Goal: Task Accomplishment & Management: Complete application form

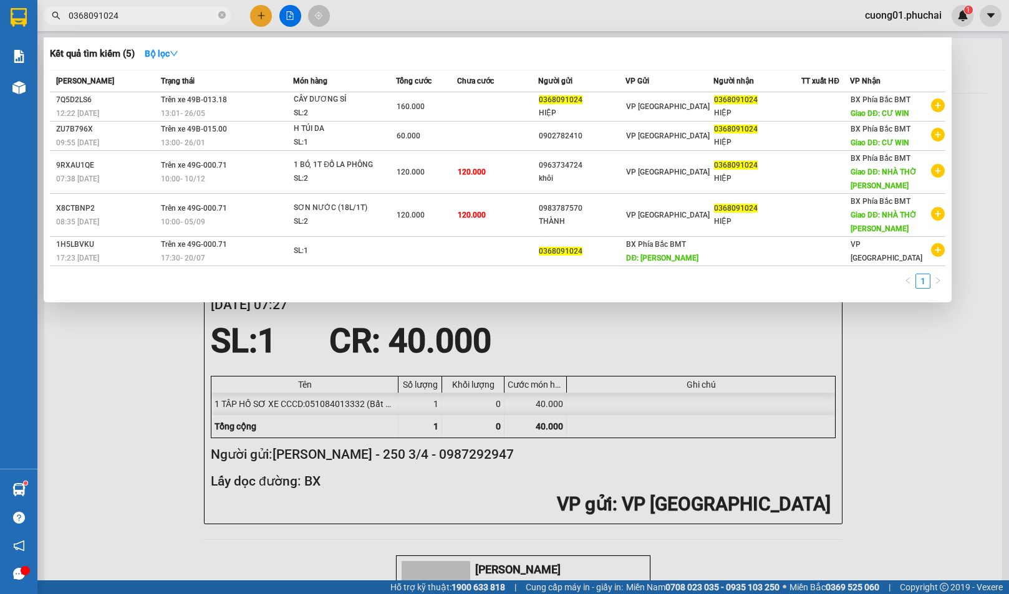
click at [259, 14] on div at bounding box center [504, 297] width 1009 height 594
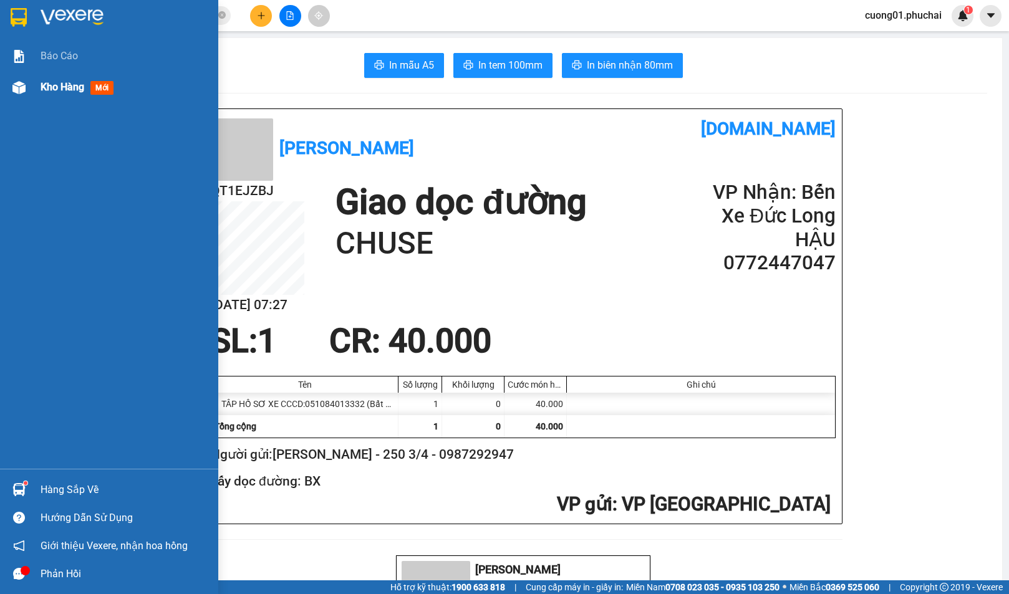
click at [79, 85] on span "Kho hàng" at bounding box center [63, 87] width 44 height 12
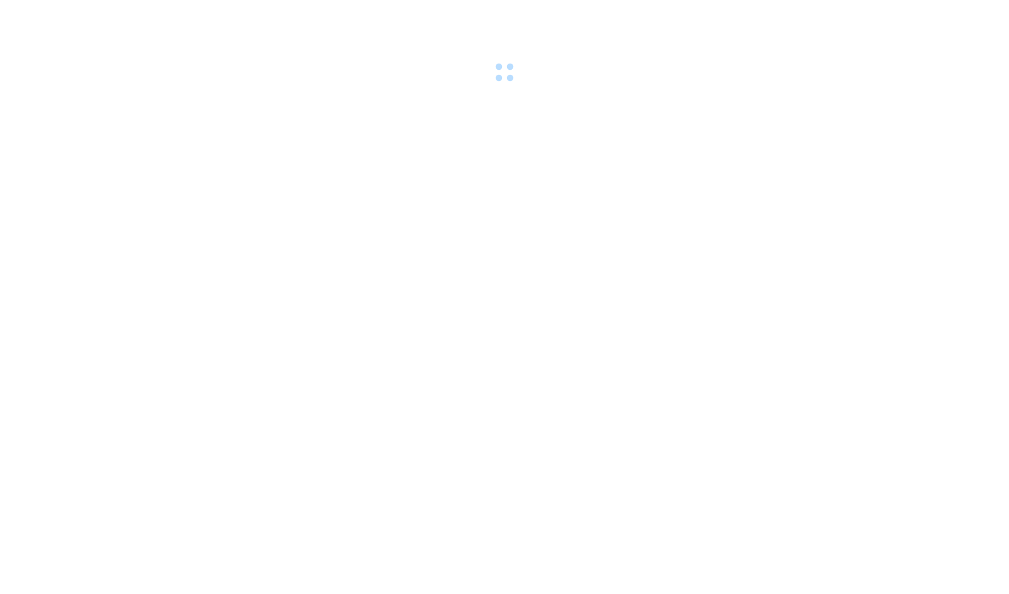
click at [263, 15] on div at bounding box center [504, 43] width 1009 height 86
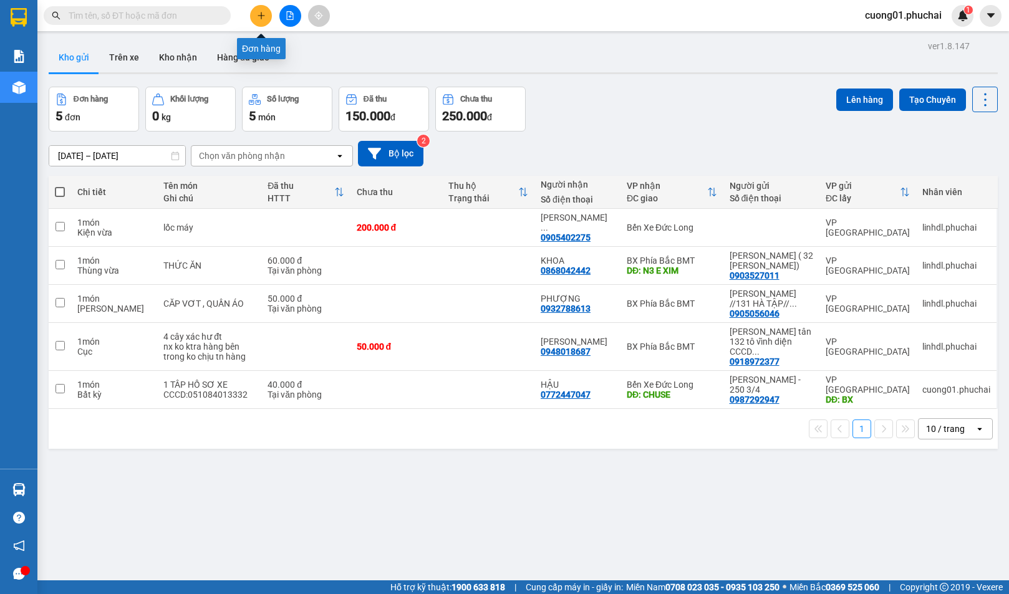
click at [261, 17] on icon "plus" at bounding box center [261, 15] width 9 height 9
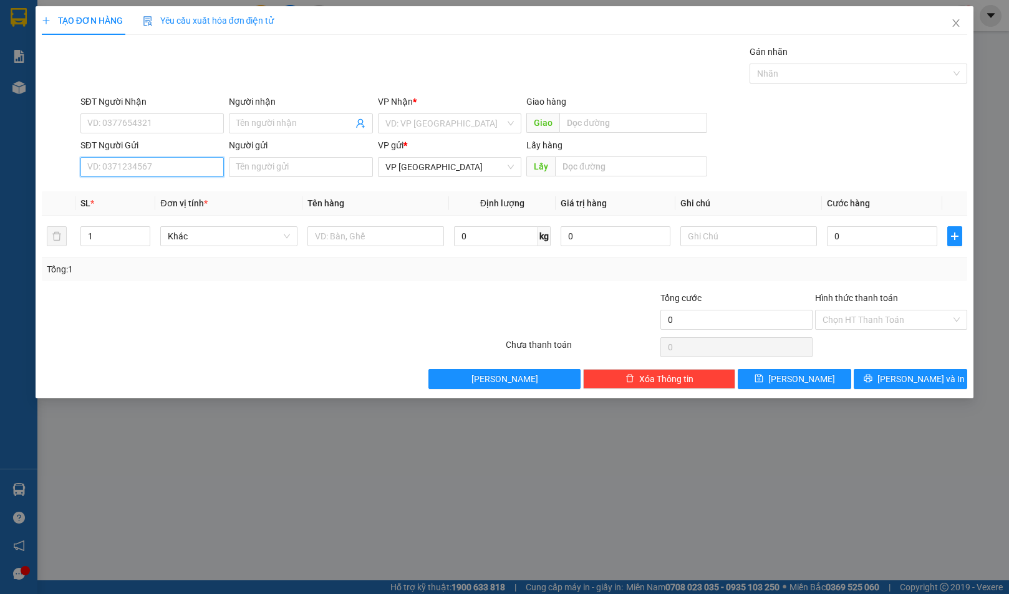
click at [212, 168] on input "SĐT Người Gửi" at bounding box center [151, 167] width 143 height 20
click at [355, 172] on input "Người gửi" at bounding box center [300, 167] width 143 height 20
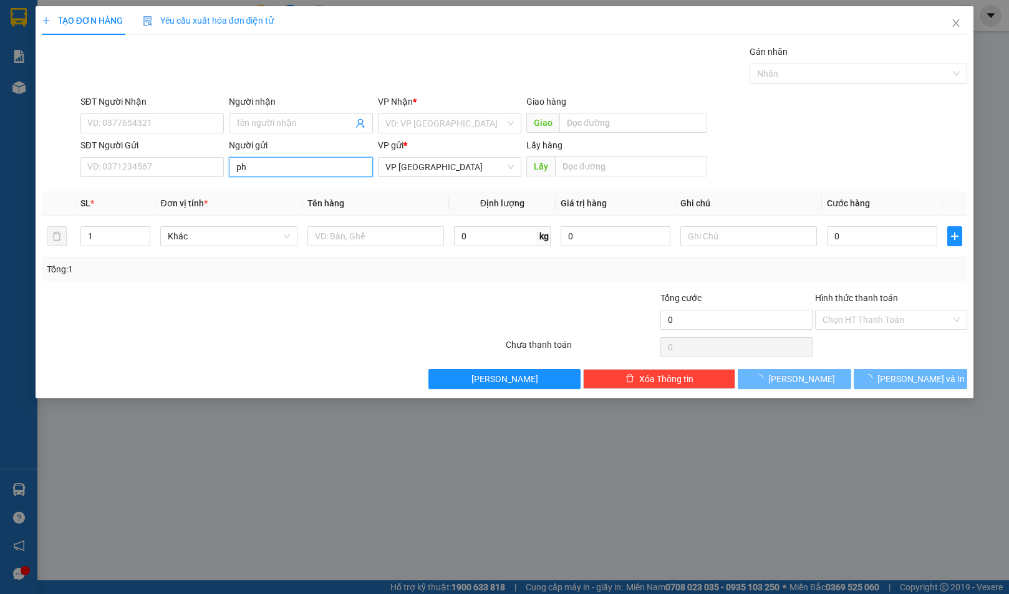
type input "p"
type input "PHAN VÕ MINH THƯ"
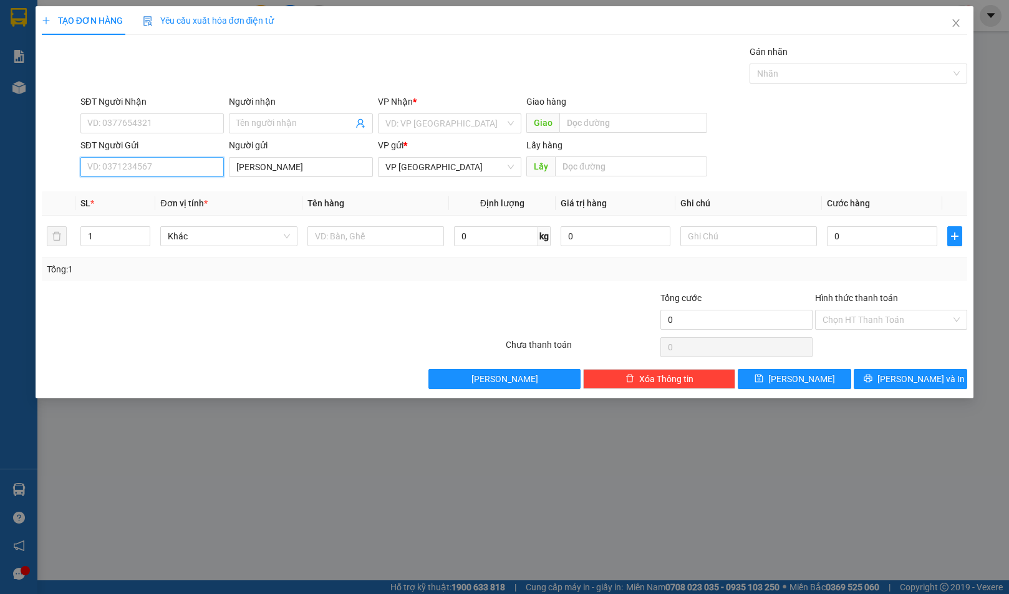
click at [208, 170] on input "SĐT Người Gửi" at bounding box center [151, 167] width 143 height 20
type input "0853268529"
click at [342, 173] on input "PHAN VÕ MINH THƯ" at bounding box center [300, 167] width 143 height 20
click at [342, 173] on input "PHAN VÕ MINH THƯ -" at bounding box center [300, 167] width 143 height 20
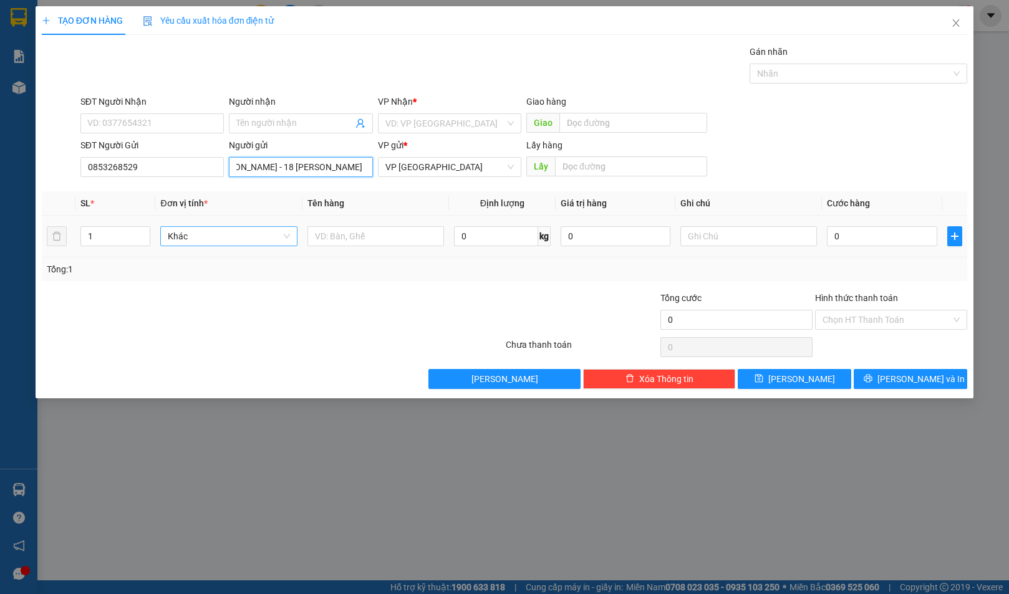
click at [282, 236] on span "Khác" at bounding box center [229, 236] width 122 height 19
type input "PHAN VÕ MINH THƯ - 18 HOÀNG VĂN THỤ"
click at [261, 238] on span "Khác" at bounding box center [229, 236] width 122 height 19
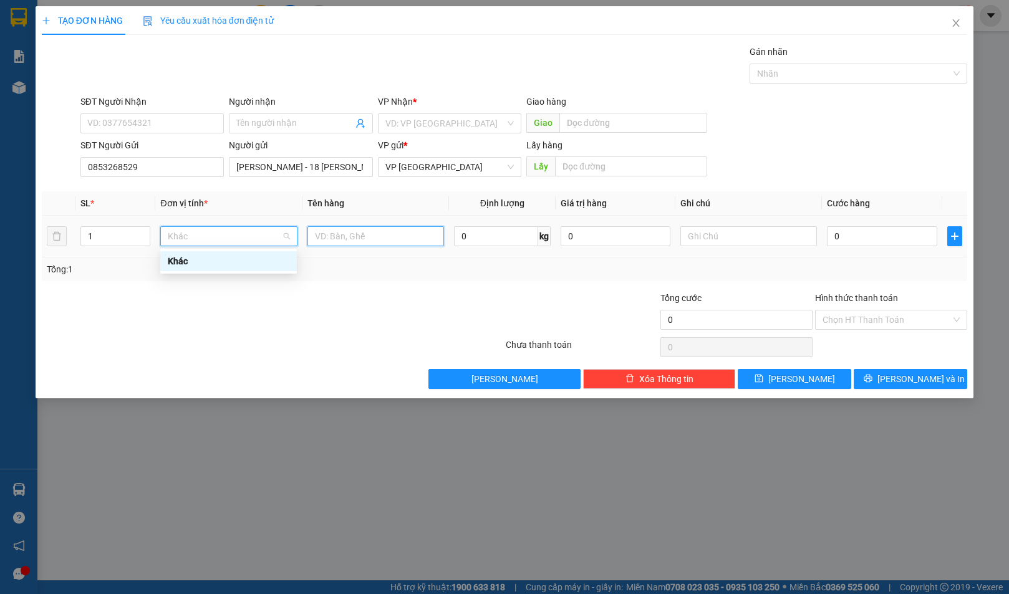
click at [350, 244] on input "text" at bounding box center [375, 236] width 137 height 20
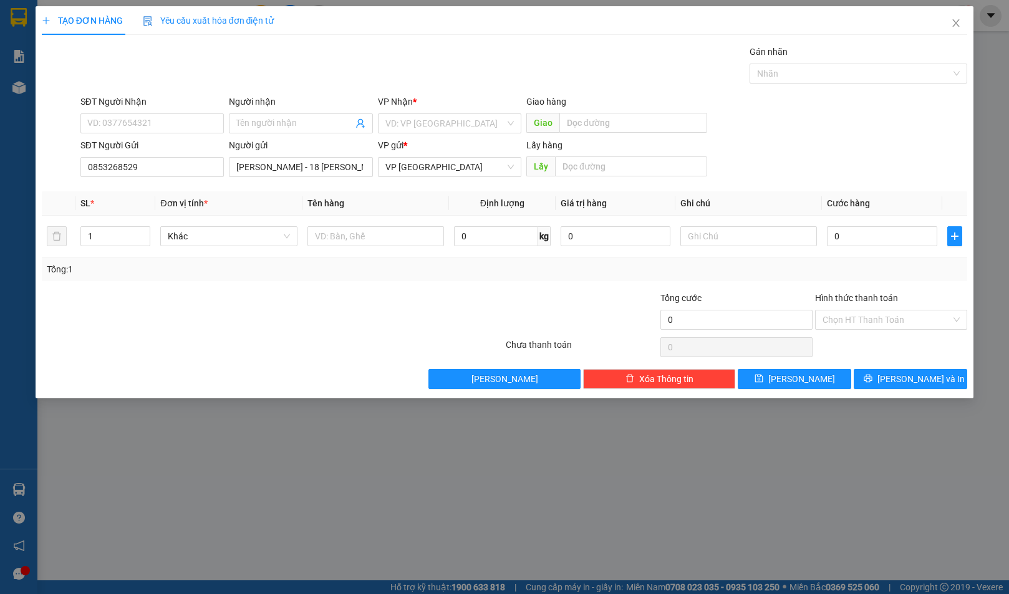
click at [152, 383] on div "Lưu nháp Xóa Thông tin Lưu Lưu và In" at bounding box center [505, 379] width 928 height 20
click at [195, 241] on span "Khác" at bounding box center [229, 236] width 122 height 19
click at [147, 313] on div at bounding box center [195, 313] width 309 height 44
click at [289, 235] on span "Khác" at bounding box center [229, 236] width 122 height 19
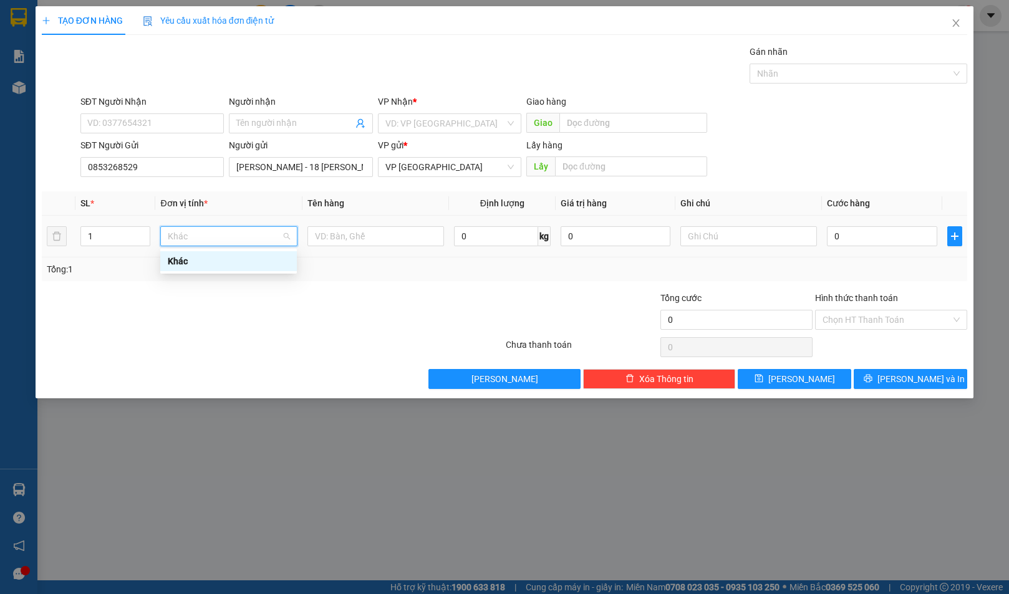
click at [289, 235] on span "Khác" at bounding box center [229, 236] width 122 height 19
click at [208, 329] on div at bounding box center [195, 313] width 309 height 44
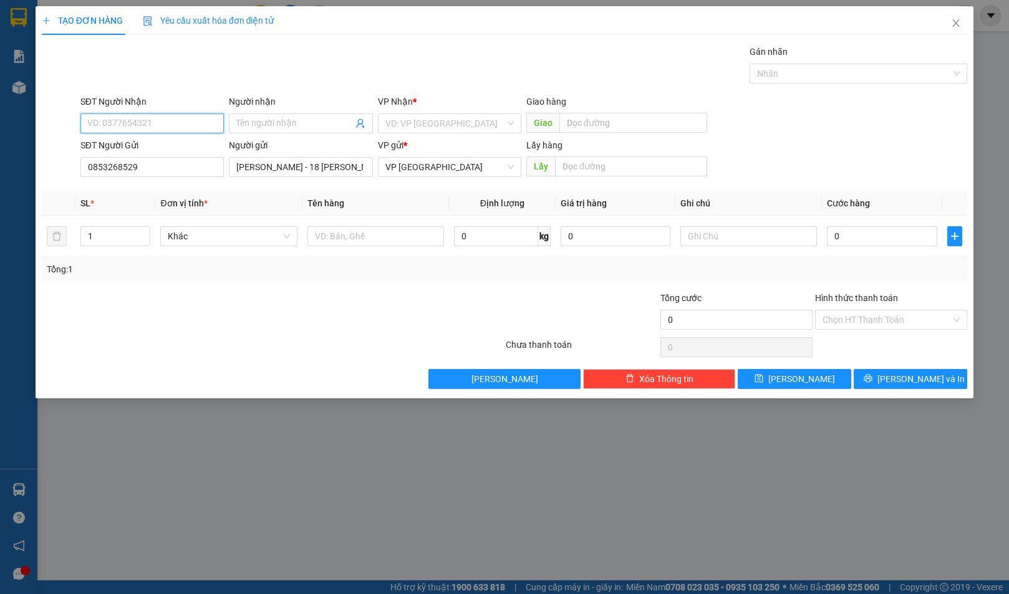
click at [148, 130] on input "SĐT Người Nhận" at bounding box center [151, 123] width 143 height 20
click at [599, 165] on input "text" at bounding box center [631, 167] width 152 height 20
type input "BXE"
click at [154, 117] on input "SĐT Người Nhận" at bounding box center [151, 123] width 143 height 20
click at [198, 234] on span "Khác" at bounding box center [229, 236] width 122 height 19
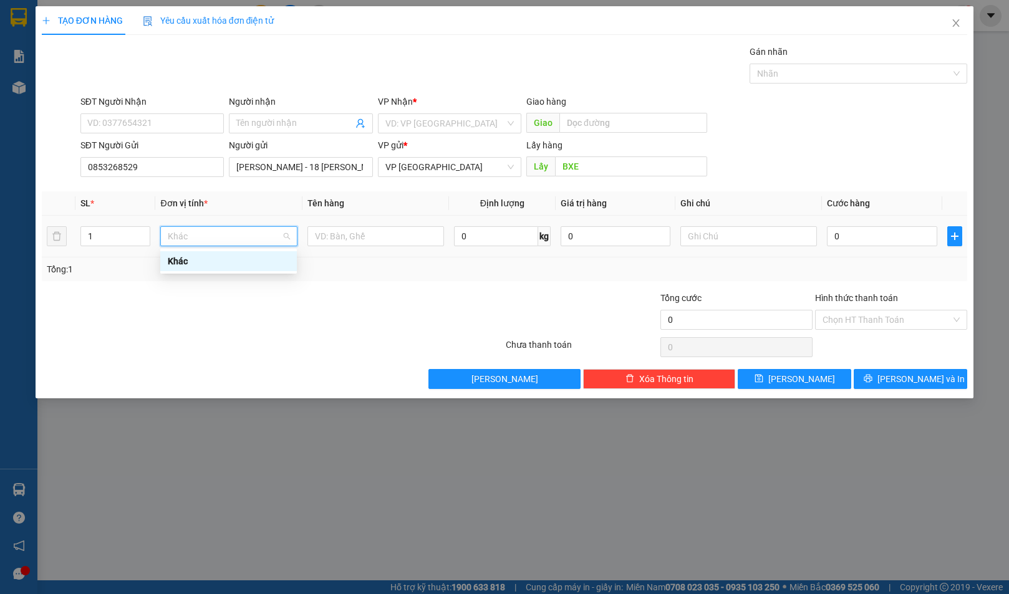
click at [198, 234] on span "Khác" at bounding box center [229, 236] width 122 height 19
click at [188, 120] on input "SĐT Người Nhận" at bounding box center [151, 123] width 143 height 20
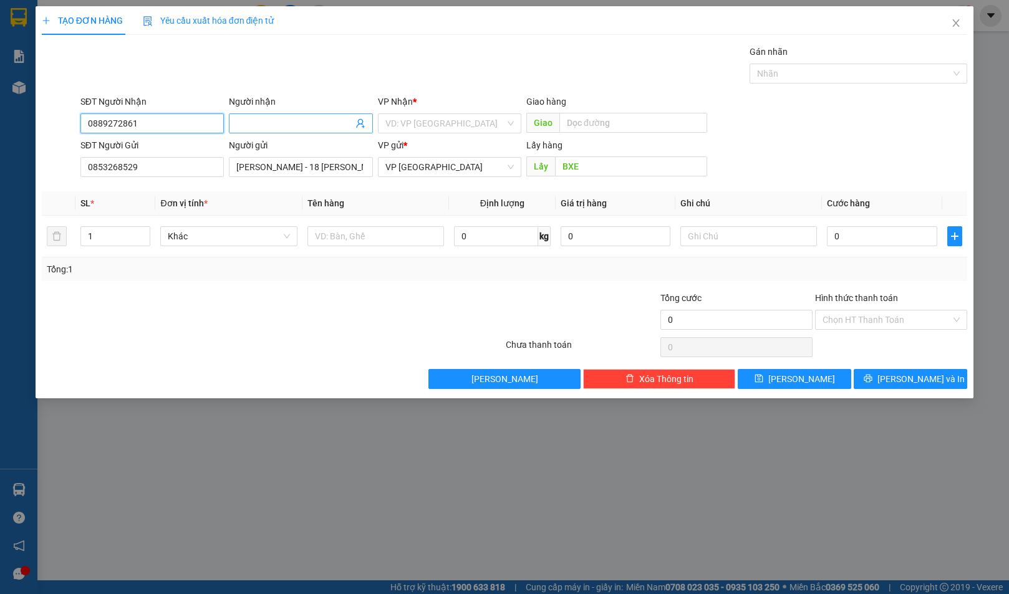
type input "0889272861"
click at [317, 130] on span at bounding box center [300, 123] width 143 height 20
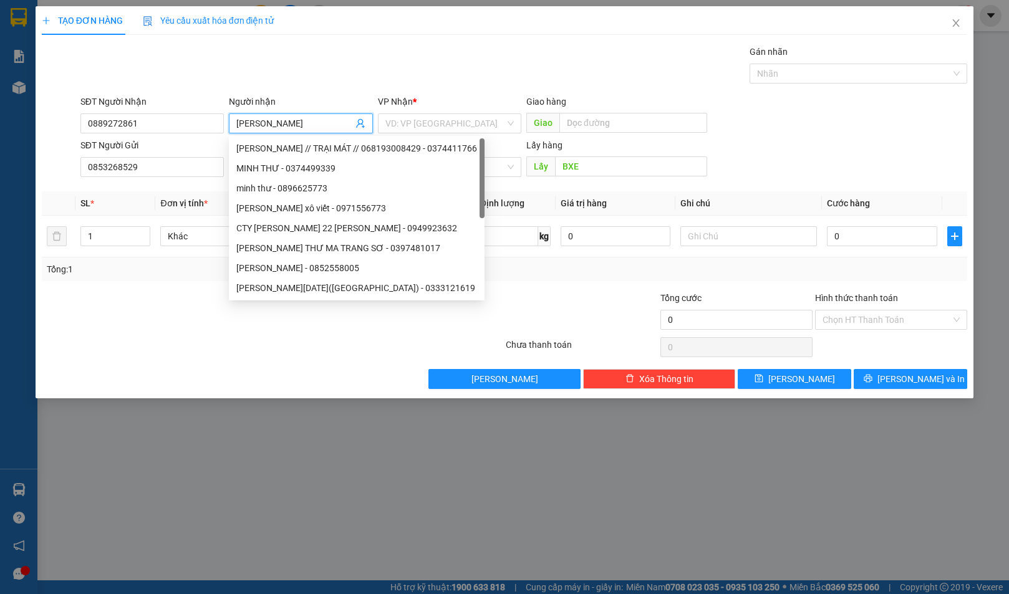
type input "MINH THẢO"
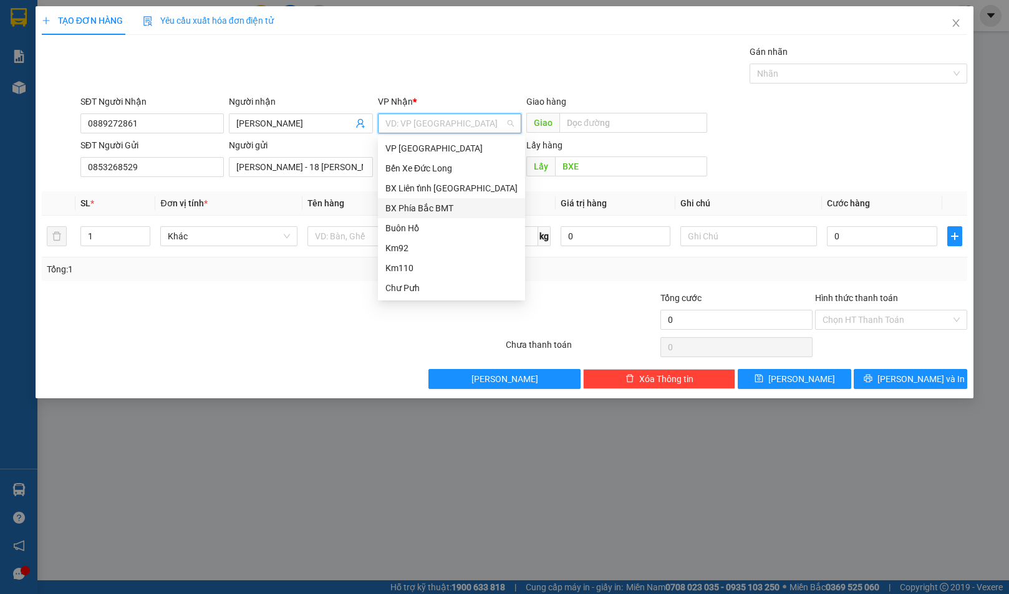
click at [445, 206] on div "BX Phía Bắc BMT" at bounding box center [451, 208] width 132 height 14
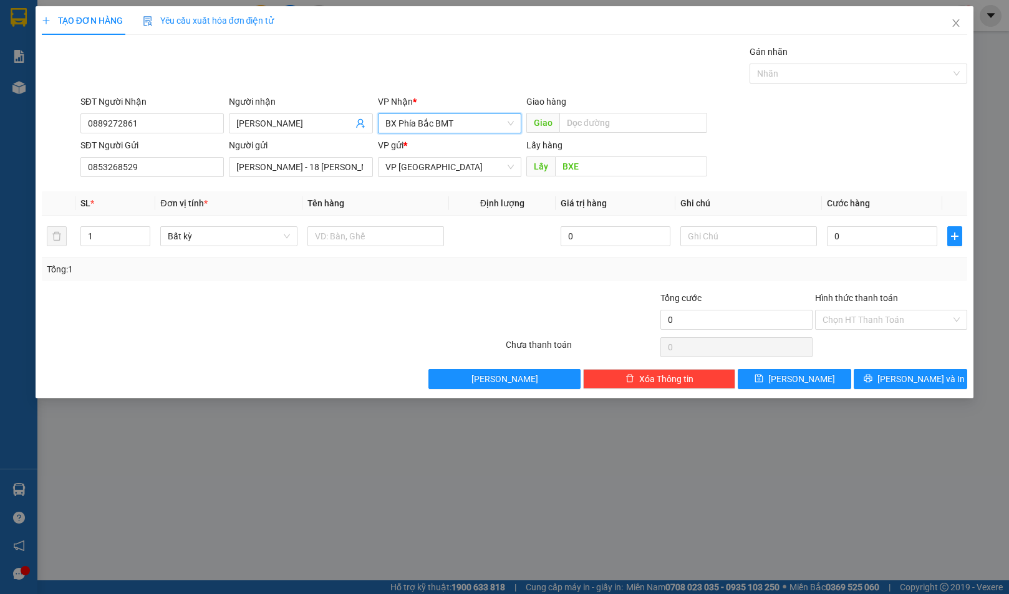
click at [761, 138] on div "SĐT Người Gửi 0853268529 Người gửi PHAN VÕ MINH THƯ - 18 HOÀNG VĂN THỤ VP gửi *…" at bounding box center [524, 160] width 892 height 44
drag, startPoint x: 373, startPoint y: 224, endPoint x: 375, endPoint y: 235, distance: 10.9
click at [372, 224] on div at bounding box center [375, 236] width 137 height 25
click at [375, 235] on input "text" at bounding box center [375, 236] width 137 height 20
type input "1 THÙNG KHOAI TÂY NHỎ"
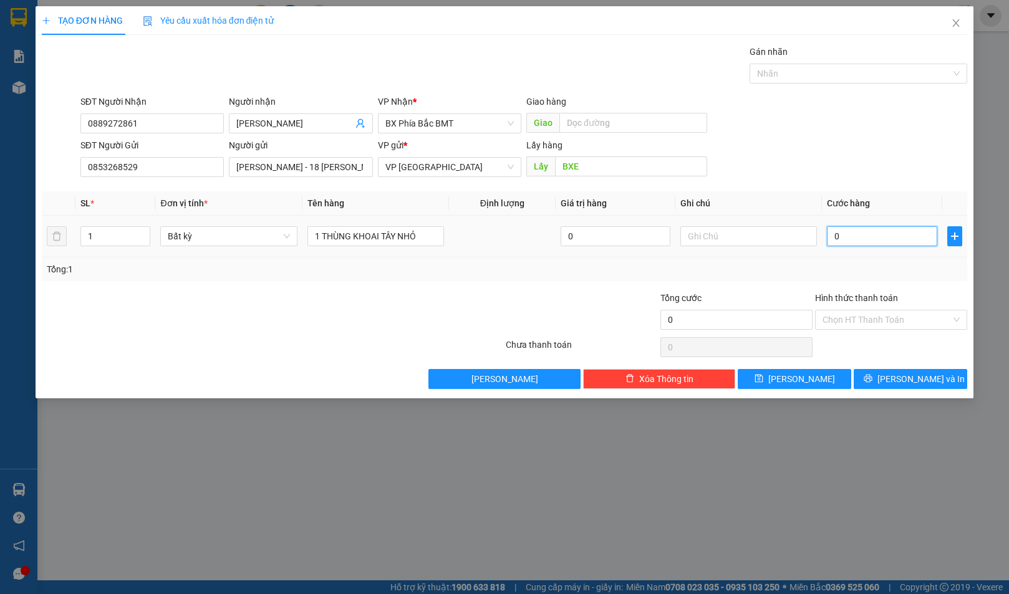
click at [848, 242] on input "0" at bounding box center [882, 236] width 110 height 20
type input "5"
type input "50"
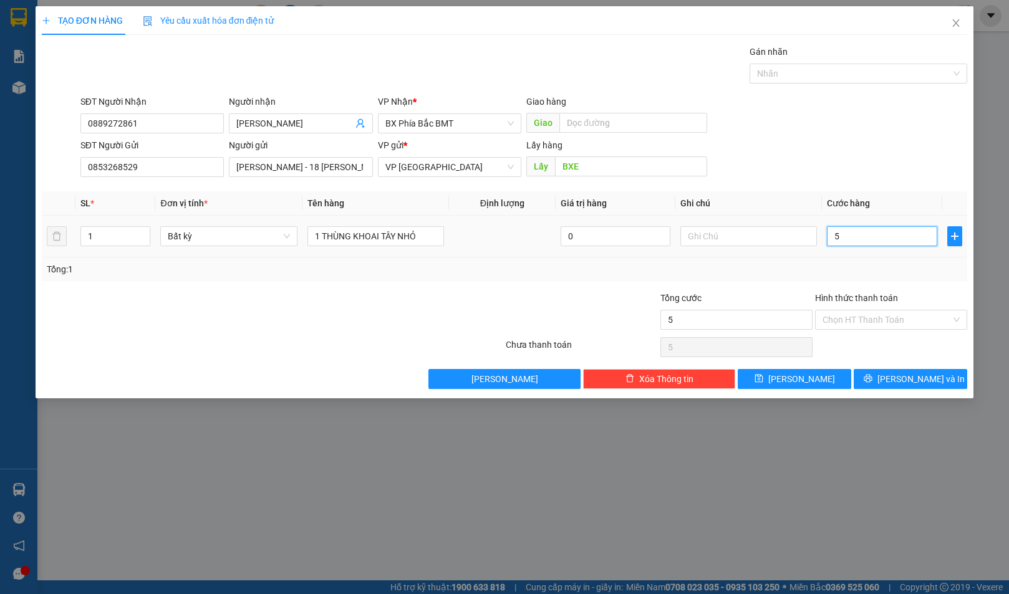
type input "50"
type input "500"
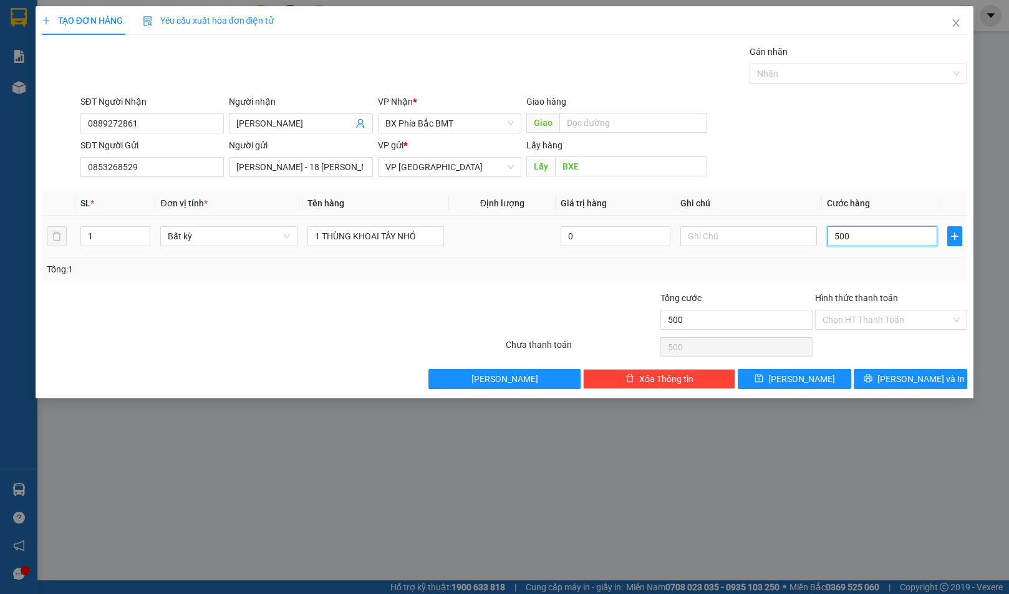
type input "5.000"
type input "50.000"
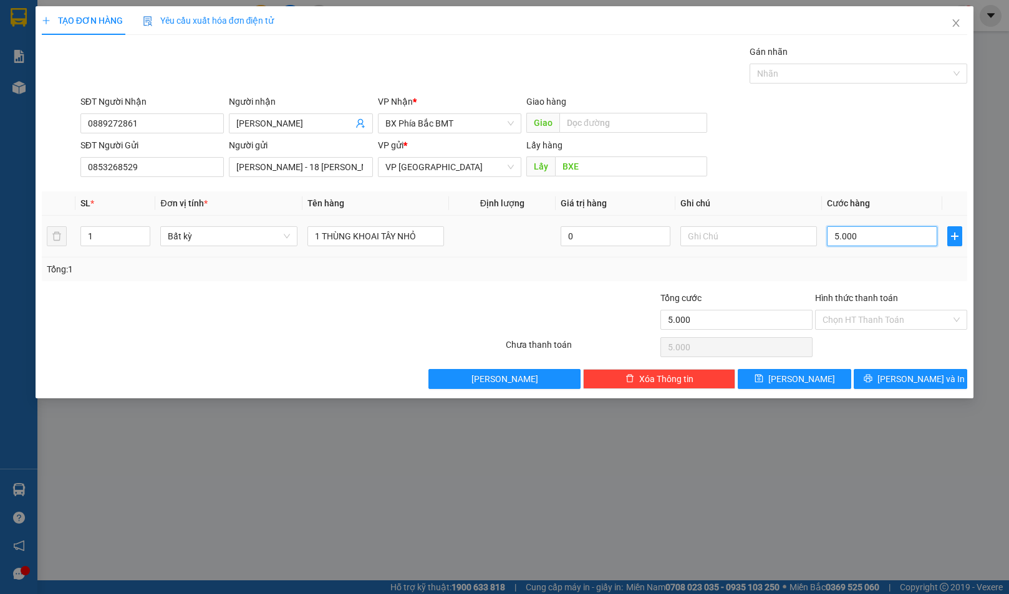
type input "50.000"
drag, startPoint x: 823, startPoint y: 280, endPoint x: 799, endPoint y: 284, distance: 24.0
click at [817, 280] on div "Tổng: 1" at bounding box center [505, 270] width 926 height 24
click at [849, 324] on input "Hình thức thanh toán" at bounding box center [886, 320] width 128 height 19
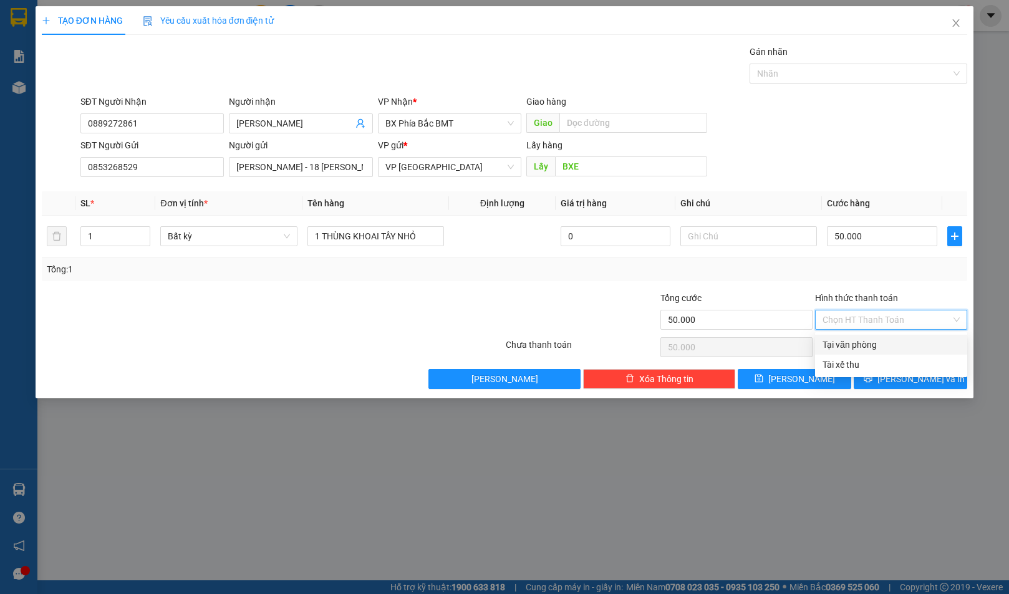
click at [846, 347] on div "Tại văn phòng" at bounding box center [890, 345] width 137 height 14
type input "0"
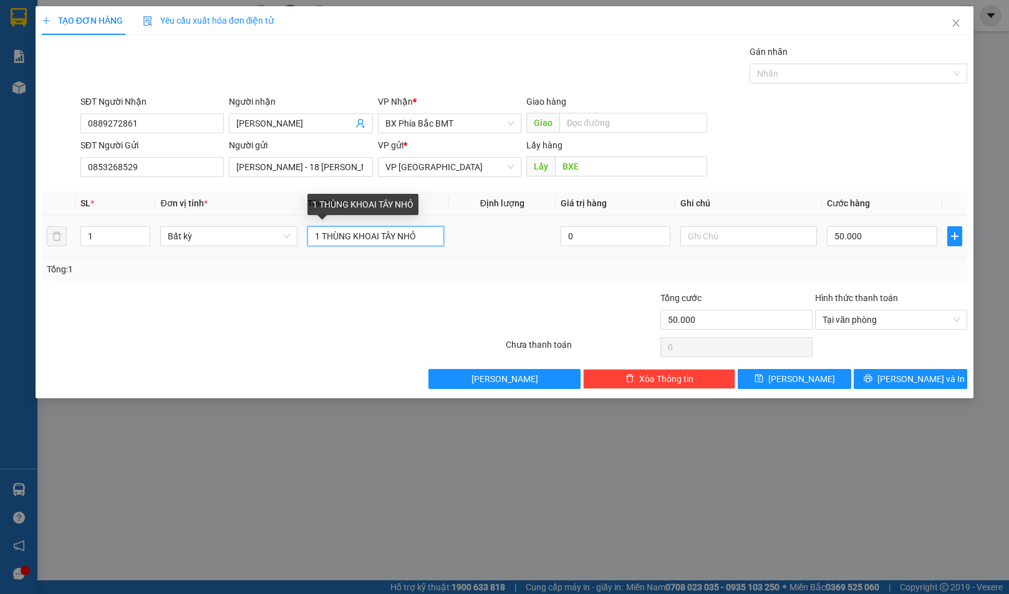
click at [438, 236] on input "1 THÙNG KHOAI TÂY NHỎ" at bounding box center [375, 236] width 137 height 20
type input "1 THÙNG KHOAI TÂY NHỎ CCCD:068199005581"
click at [528, 302] on div at bounding box center [581, 313] width 155 height 44
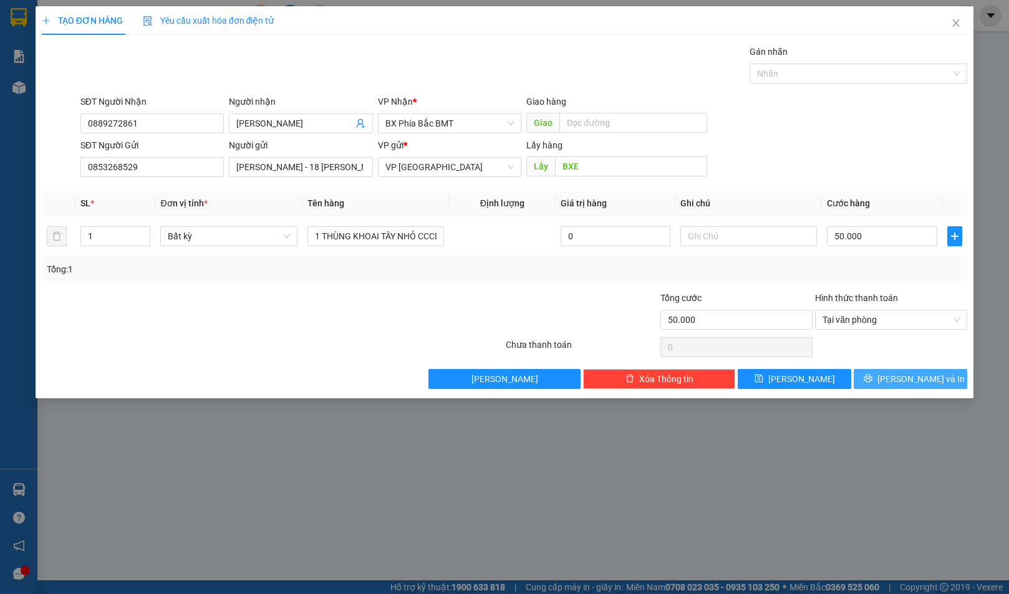
click at [900, 380] on span "Lưu và In" at bounding box center [920, 379] width 87 height 14
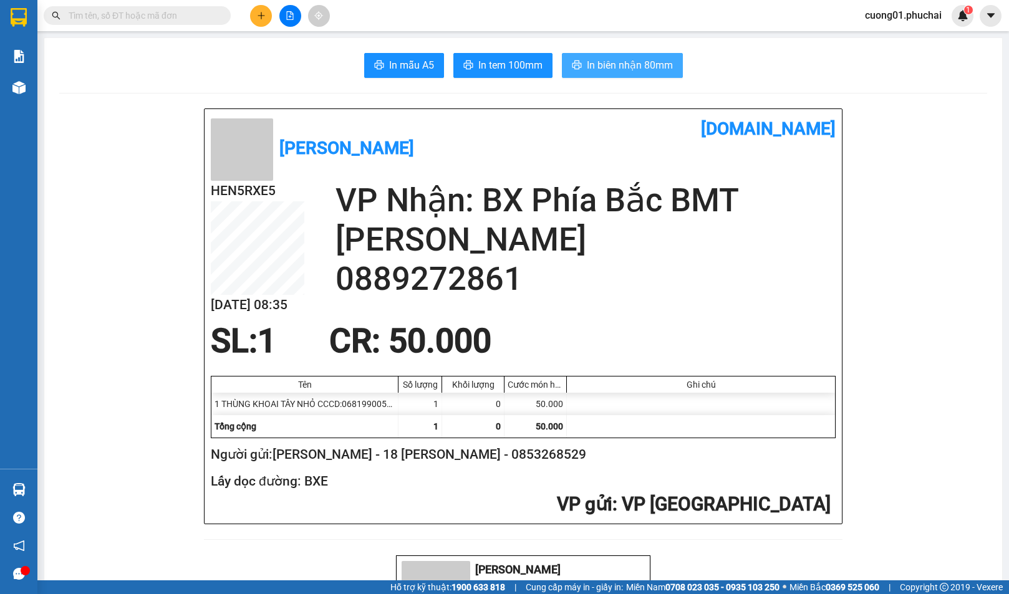
click at [590, 62] on span "In biên nhận 80mm" at bounding box center [630, 65] width 86 height 16
click at [513, 67] on span "In tem 100mm" at bounding box center [510, 65] width 64 height 16
click at [517, 70] on span "In tem 100mm" at bounding box center [510, 65] width 64 height 16
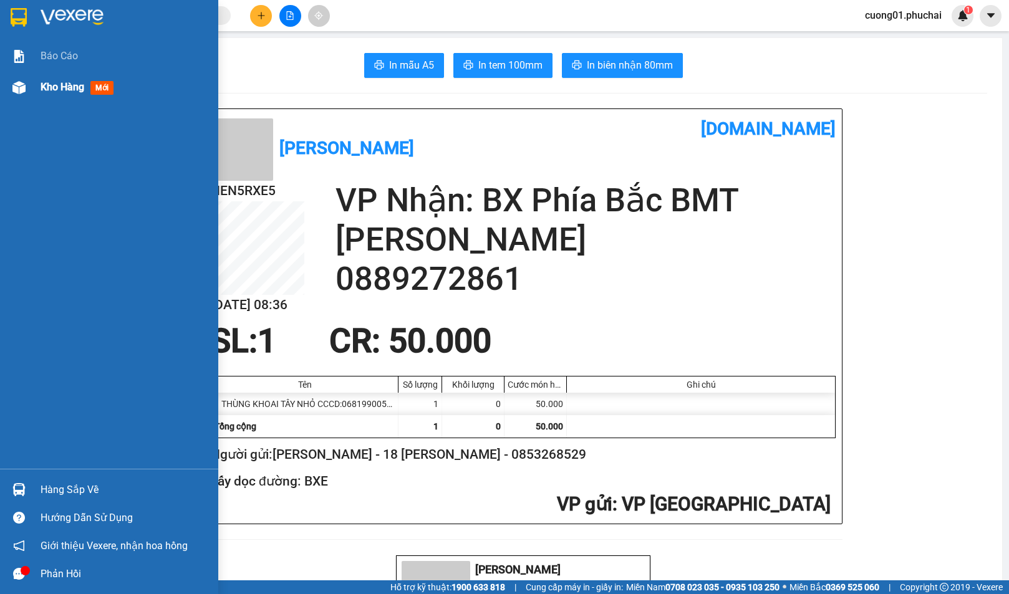
click at [65, 92] on span "Kho hàng" at bounding box center [63, 87] width 44 height 12
